Goal: Entertainment & Leisure: Consume media (video, audio)

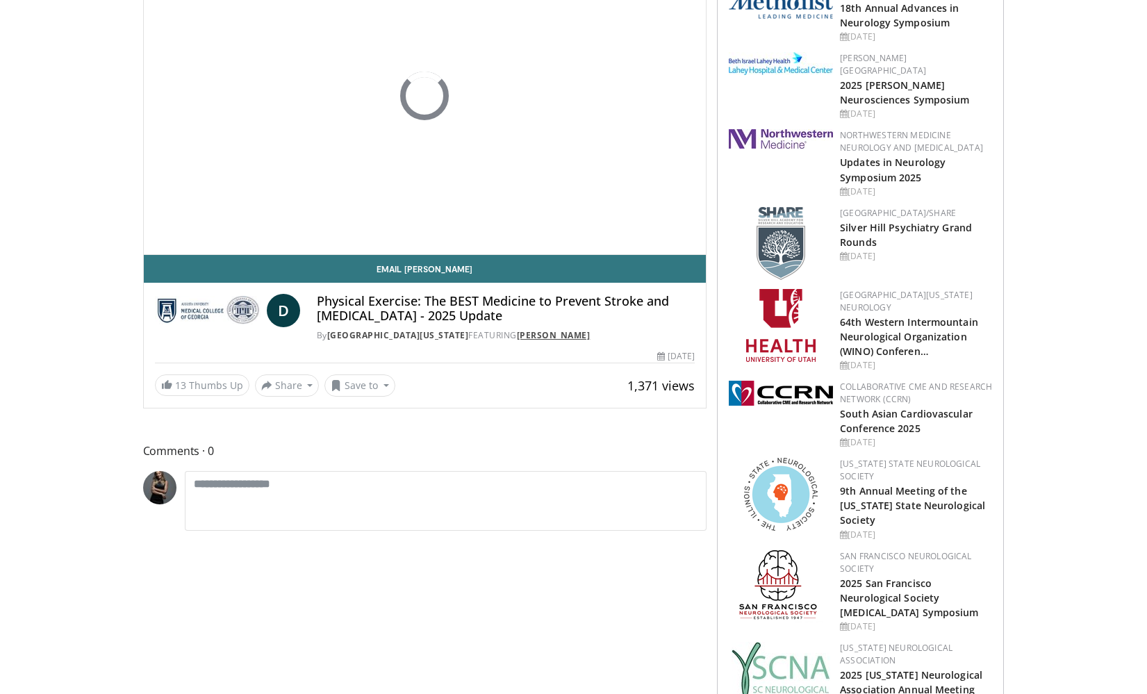
scroll to position [170, 0]
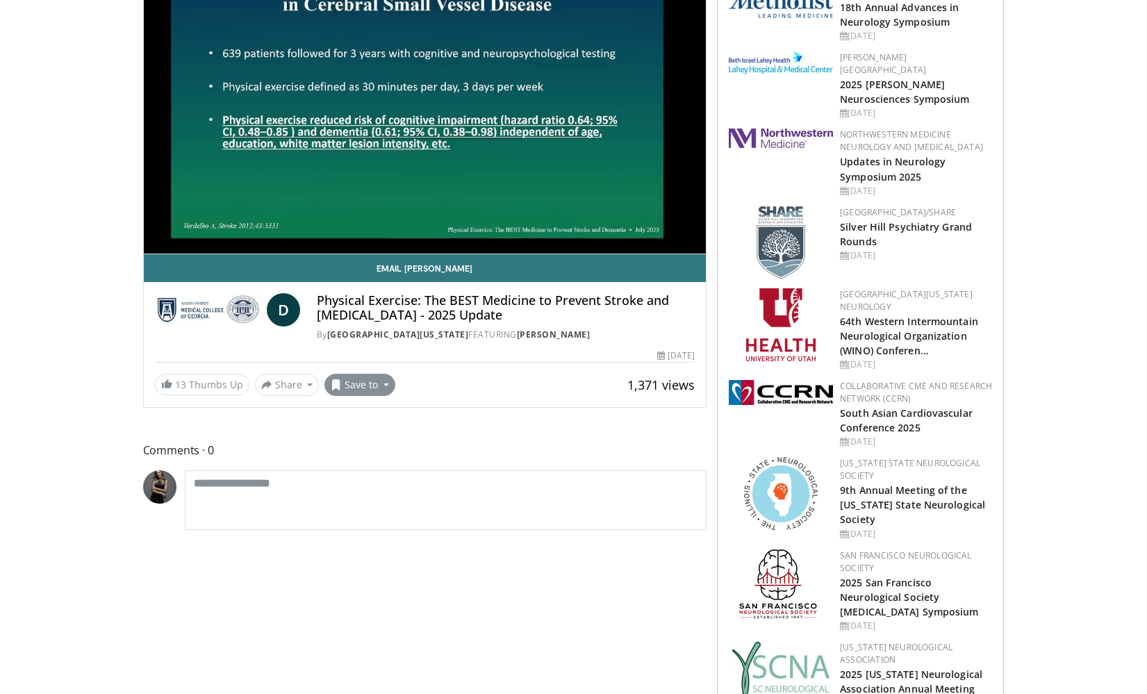
click at [383, 386] on button "Save to" at bounding box center [360, 385] width 71 height 22
click at [383, 462] on link "To watch later" at bounding box center [384, 459] width 119 height 22
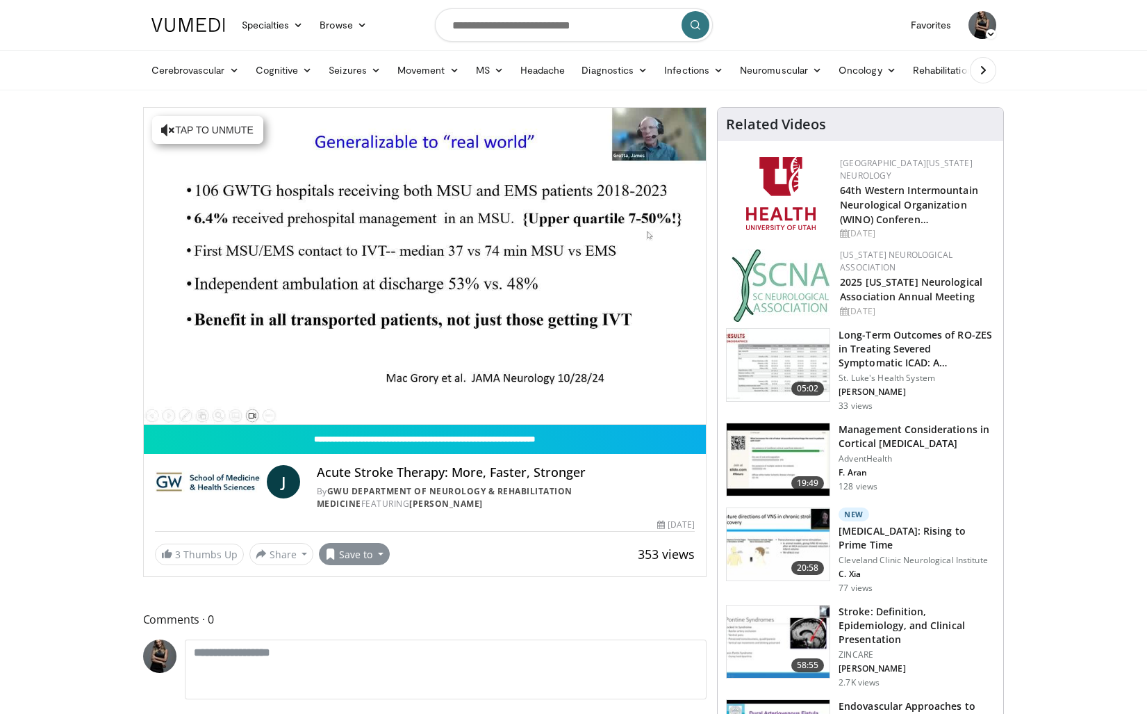
click at [373, 555] on button "Save to" at bounding box center [354, 554] width 71 height 22
click at [383, 626] on link "To watch later" at bounding box center [379, 628] width 119 height 22
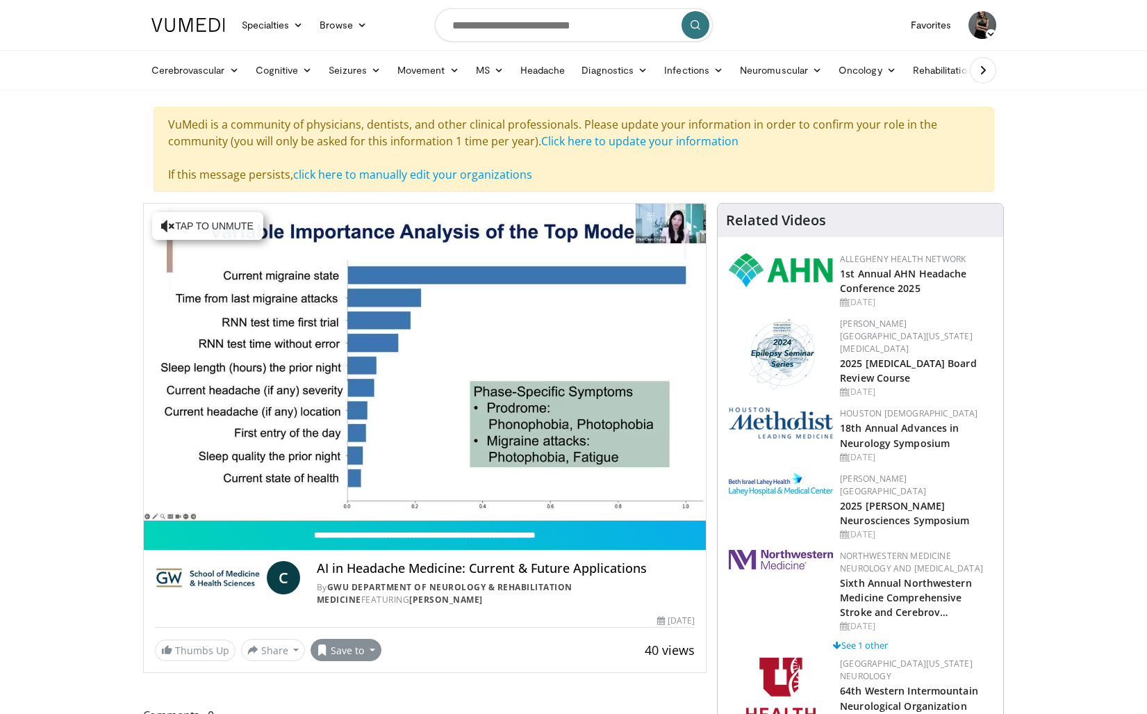
click at [368, 653] on button "Save to" at bounding box center [346, 650] width 71 height 22
click at [371, 592] on link "To watch later" at bounding box center [370, 587] width 119 height 22
